Goal: Check status: Check status

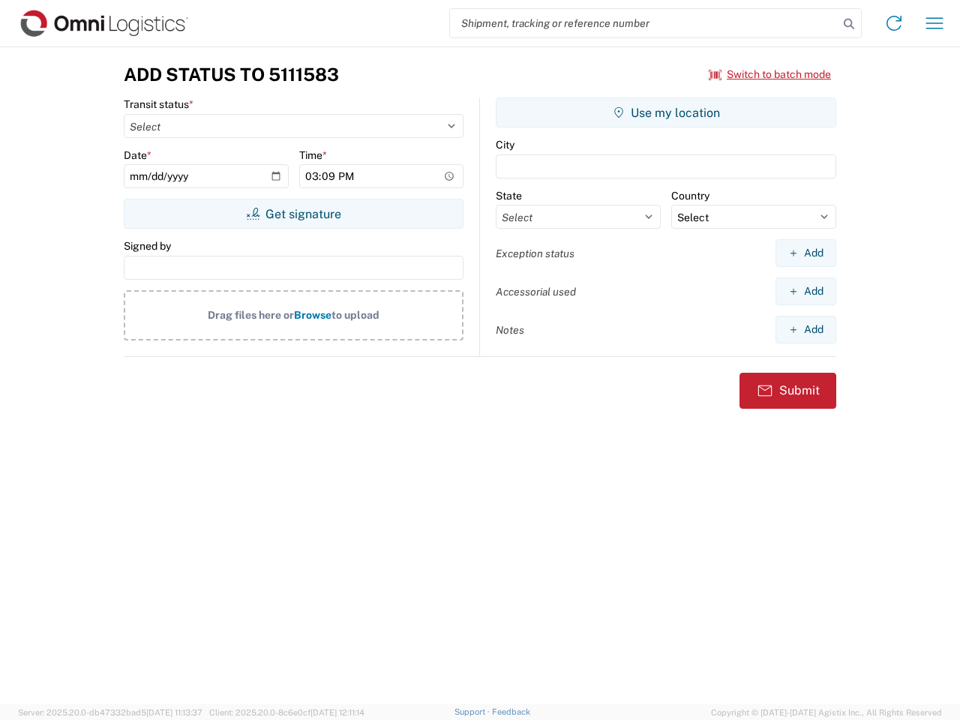
click at [644, 23] on input "search" at bounding box center [644, 23] width 389 height 29
click at [849, 24] on icon at bounding box center [849, 24] width 21 height 21
click at [894, 23] on icon at bounding box center [894, 23] width 24 height 24
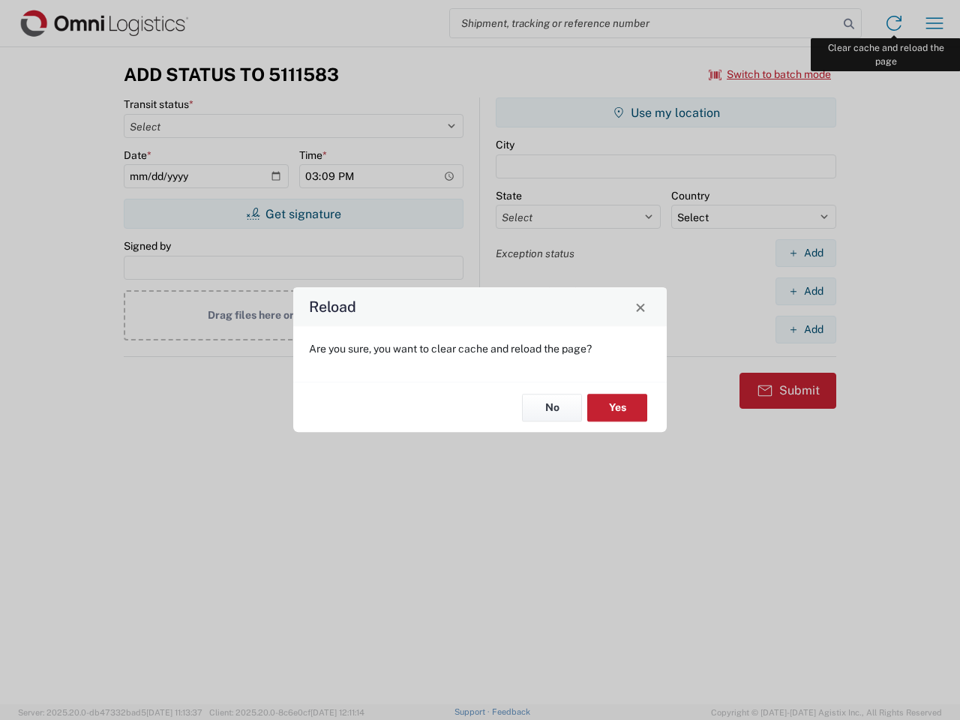
click at [935, 23] on div "Reload Are you sure, you want to clear cache and reload the page? No Yes" at bounding box center [480, 360] width 960 height 720
click at [770, 74] on div "Reload Are you sure, you want to clear cache and reload the page? No Yes" at bounding box center [480, 360] width 960 height 720
click at [293, 214] on div "Reload Are you sure, you want to clear cache and reload the page? No Yes" at bounding box center [480, 360] width 960 height 720
click at [666, 113] on div "Reload Are you sure, you want to clear cache and reload the page? No Yes" at bounding box center [480, 360] width 960 height 720
click at [806, 253] on div "Reload Are you sure, you want to clear cache and reload the page? No Yes" at bounding box center [480, 360] width 960 height 720
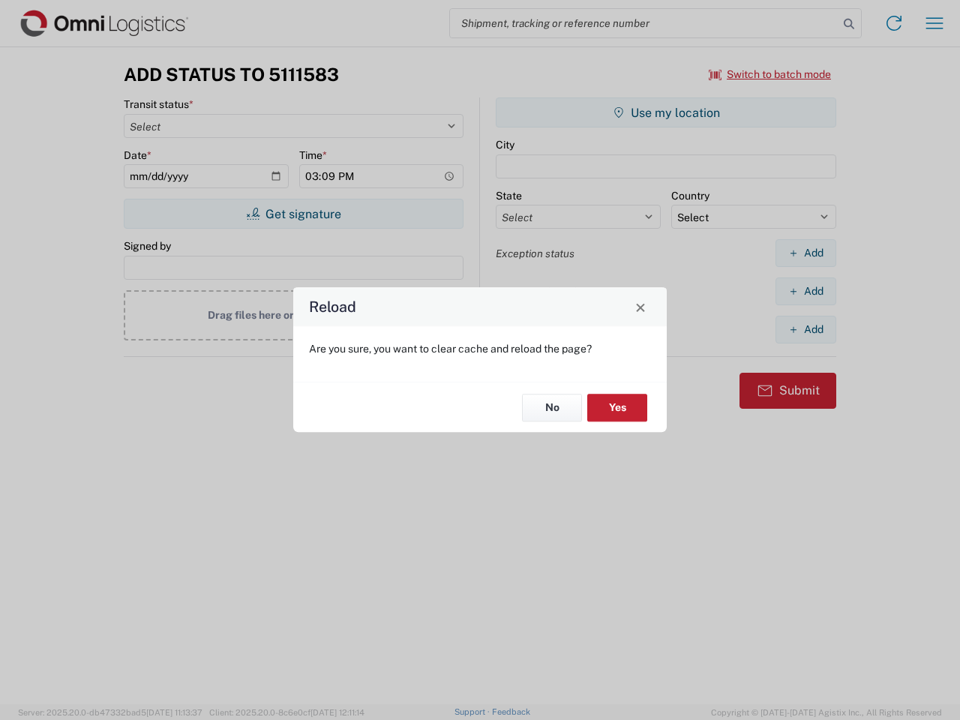
click at [806, 291] on div "Reload Are you sure, you want to clear cache and reload the page? No Yes" at bounding box center [480, 360] width 960 height 720
click at [806, 329] on div "Reload Are you sure, you want to clear cache and reload the page? No Yes" at bounding box center [480, 360] width 960 height 720
